Goal: Task Accomplishment & Management: Manage account settings

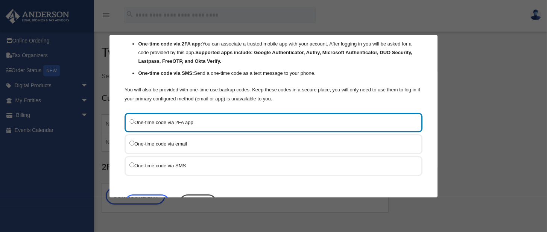
scroll to position [61, 0]
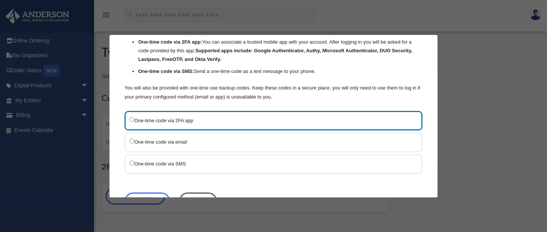
click at [129, 161] on div "One-time code via SMS" at bounding box center [273, 164] width 298 height 20
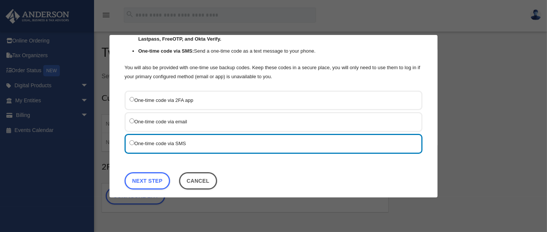
scroll to position [88, 0]
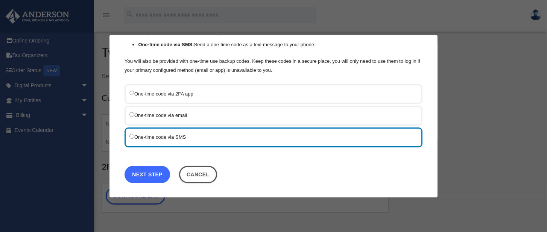
click at [149, 171] on link "Next Step" at bounding box center [146, 174] width 45 height 17
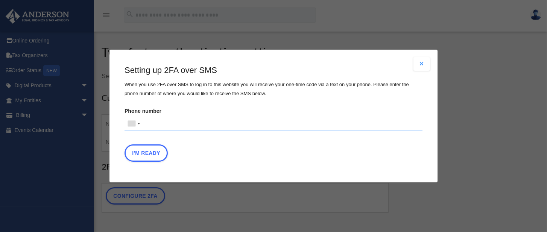
click at [149, 171] on div "Are you sure? Any unsaved changes will be lost! Yes No Choose the 2FA method Th…" at bounding box center [273, 116] width 328 height 133
click at [139, 124] on div at bounding box center [133, 124] width 17 height 14
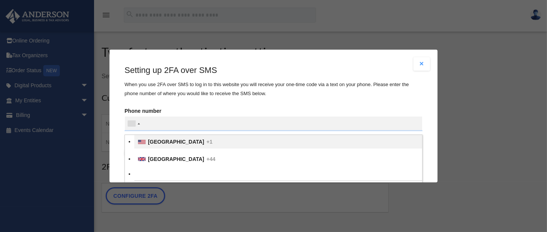
click at [154, 143] on span "[GEOGRAPHIC_DATA]" at bounding box center [176, 142] width 56 height 6
click at [0, 0] on input "Verification Code:" at bounding box center [0, 0] width 0 height 0
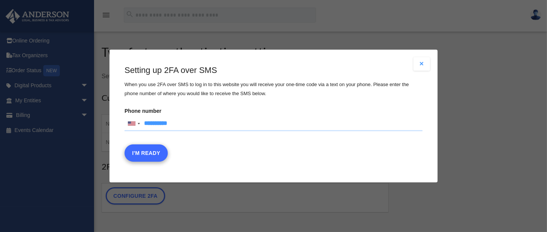
type input "**********"
click at [154, 153] on button "I'm Ready" at bounding box center [145, 152] width 43 height 17
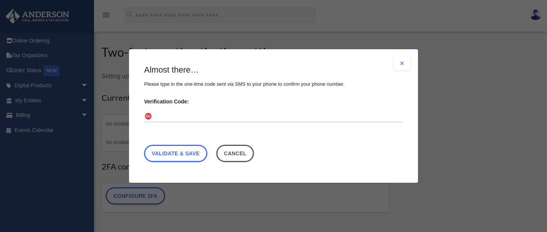
click at [158, 117] on input "Verification Code:" at bounding box center [273, 117] width 259 height 12
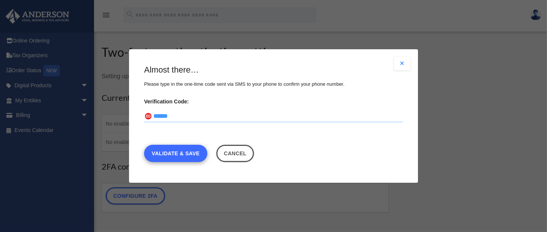
type input "******"
click at [188, 155] on link "Validate & Save" at bounding box center [175, 153] width 63 height 17
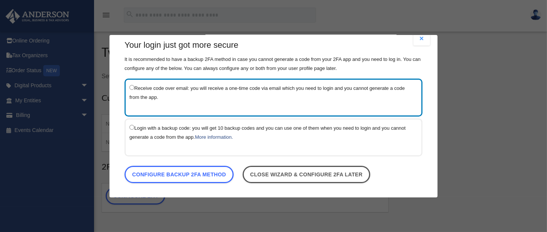
scroll to position [11, 0]
click at [229, 135] on link "More information." at bounding box center [214, 136] width 38 height 6
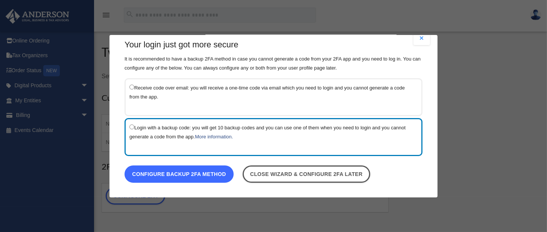
click at [209, 176] on link "Configure backup 2FA method" at bounding box center [178, 173] width 109 height 17
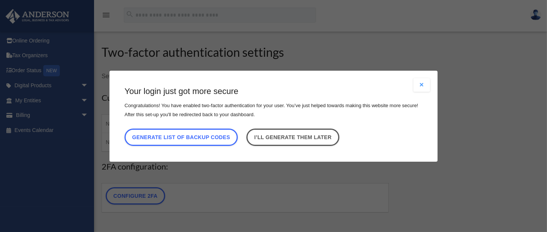
scroll to position [0, 0]
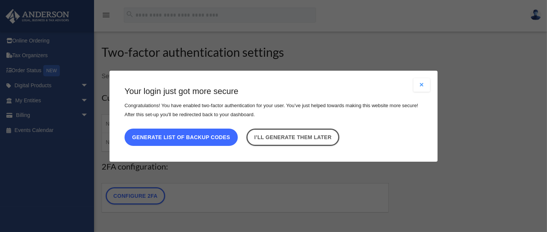
click at [201, 137] on button "Generate list of backup codes" at bounding box center [180, 136] width 113 height 17
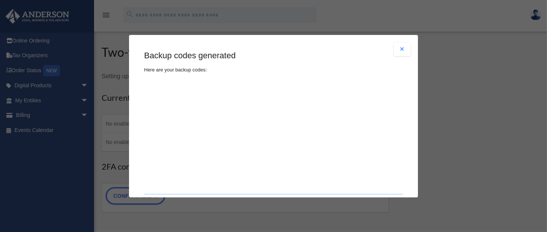
type textarea "**********"
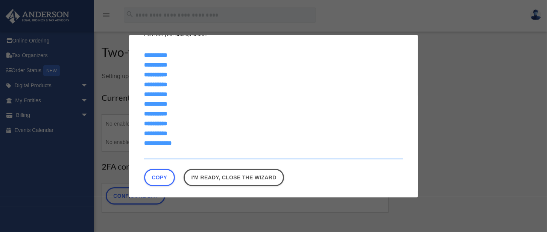
scroll to position [39, 0]
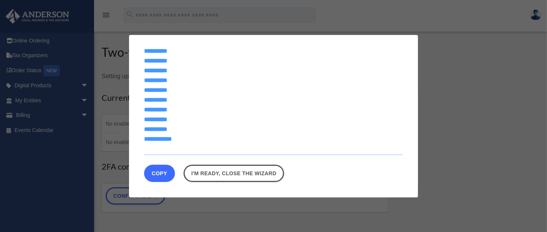
click at [164, 175] on button "Copy" at bounding box center [159, 172] width 31 height 17
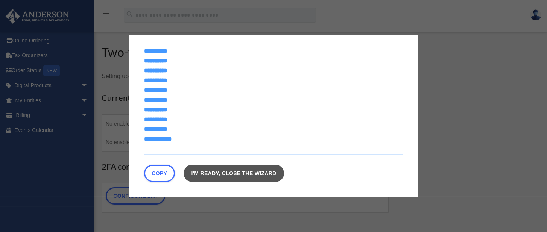
click at [203, 174] on link "I'm ready, close the wizard" at bounding box center [233, 172] width 100 height 17
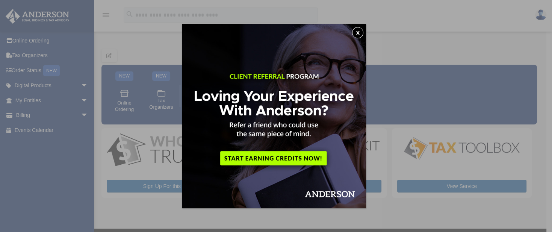
click at [359, 33] on button "x" at bounding box center [357, 32] width 11 height 11
